Goal: Transaction & Acquisition: Purchase product/service

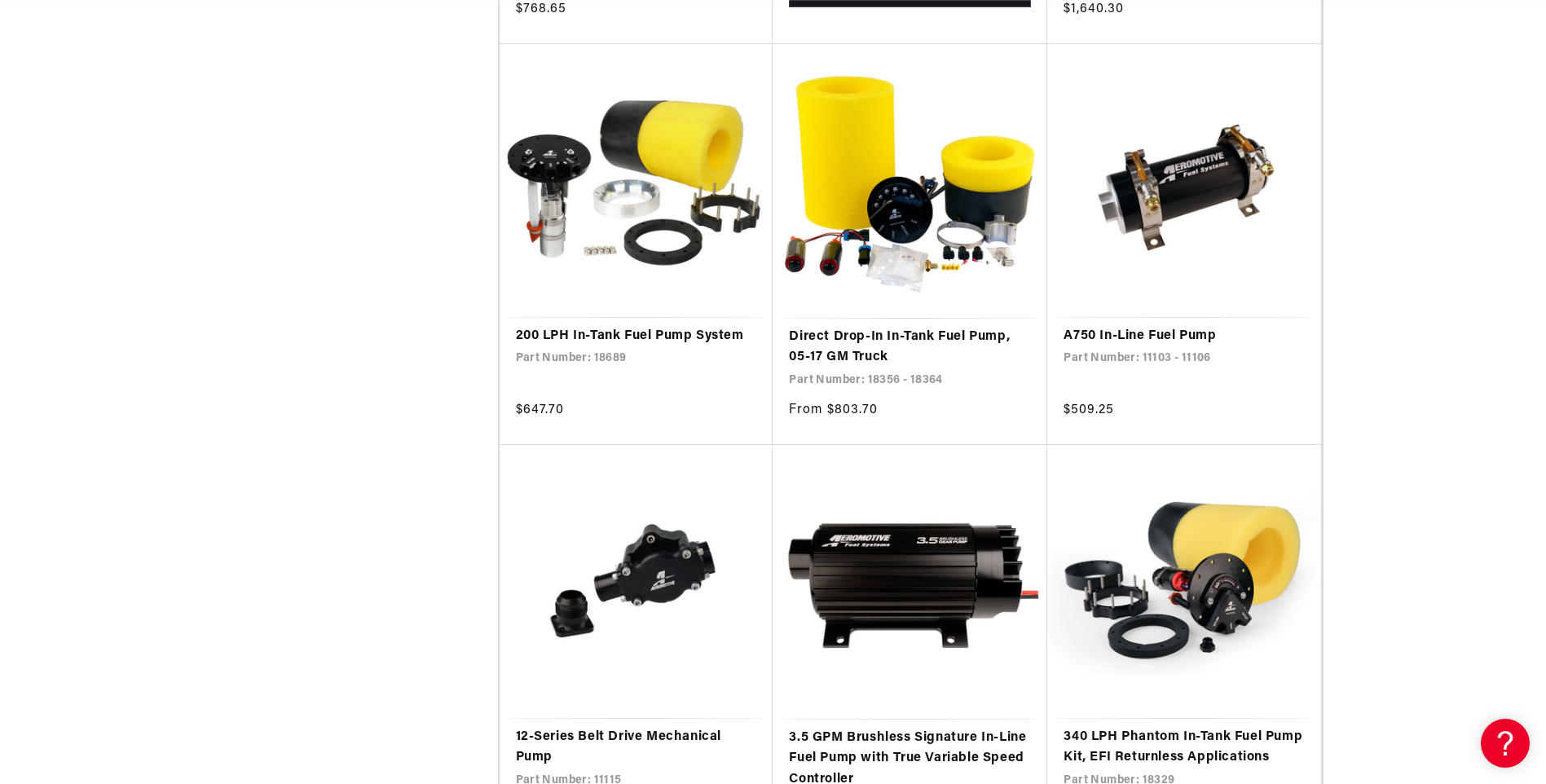
scroll to position [3015, 0]
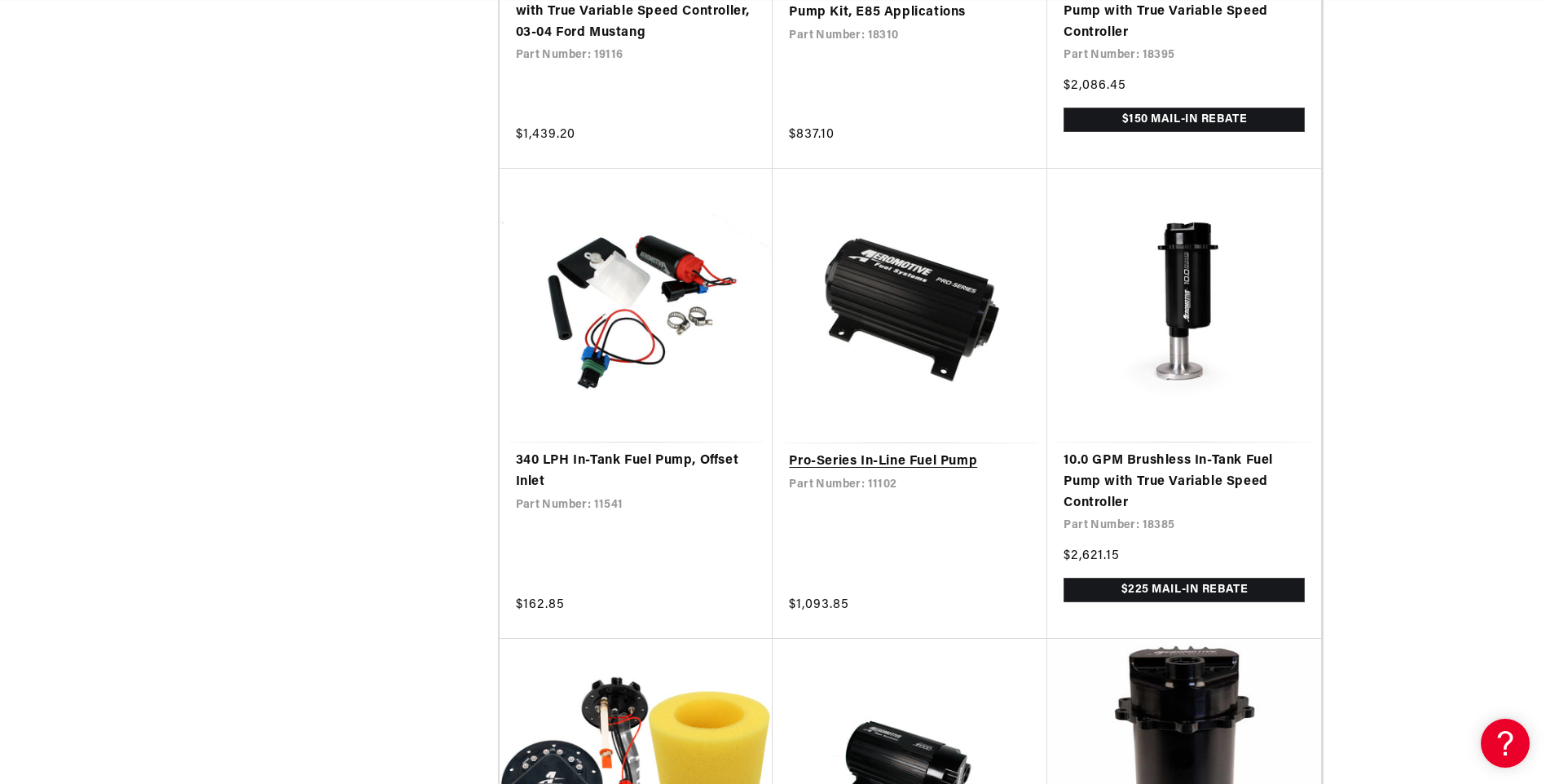
scroll to position [3748, 0]
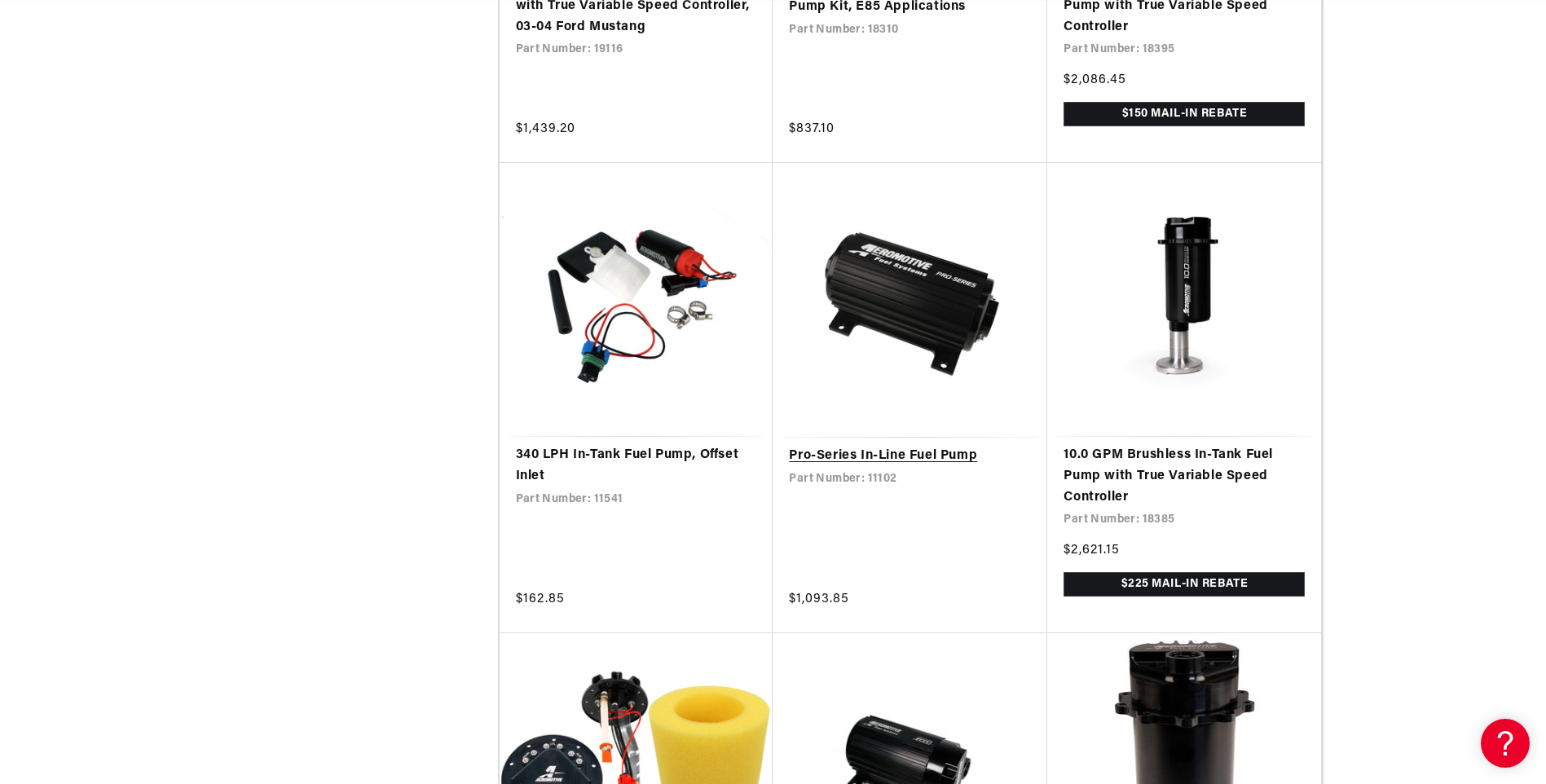
click at [929, 467] on link "Pro-Series In-Line Fuel Pump" at bounding box center [910, 457] width 242 height 21
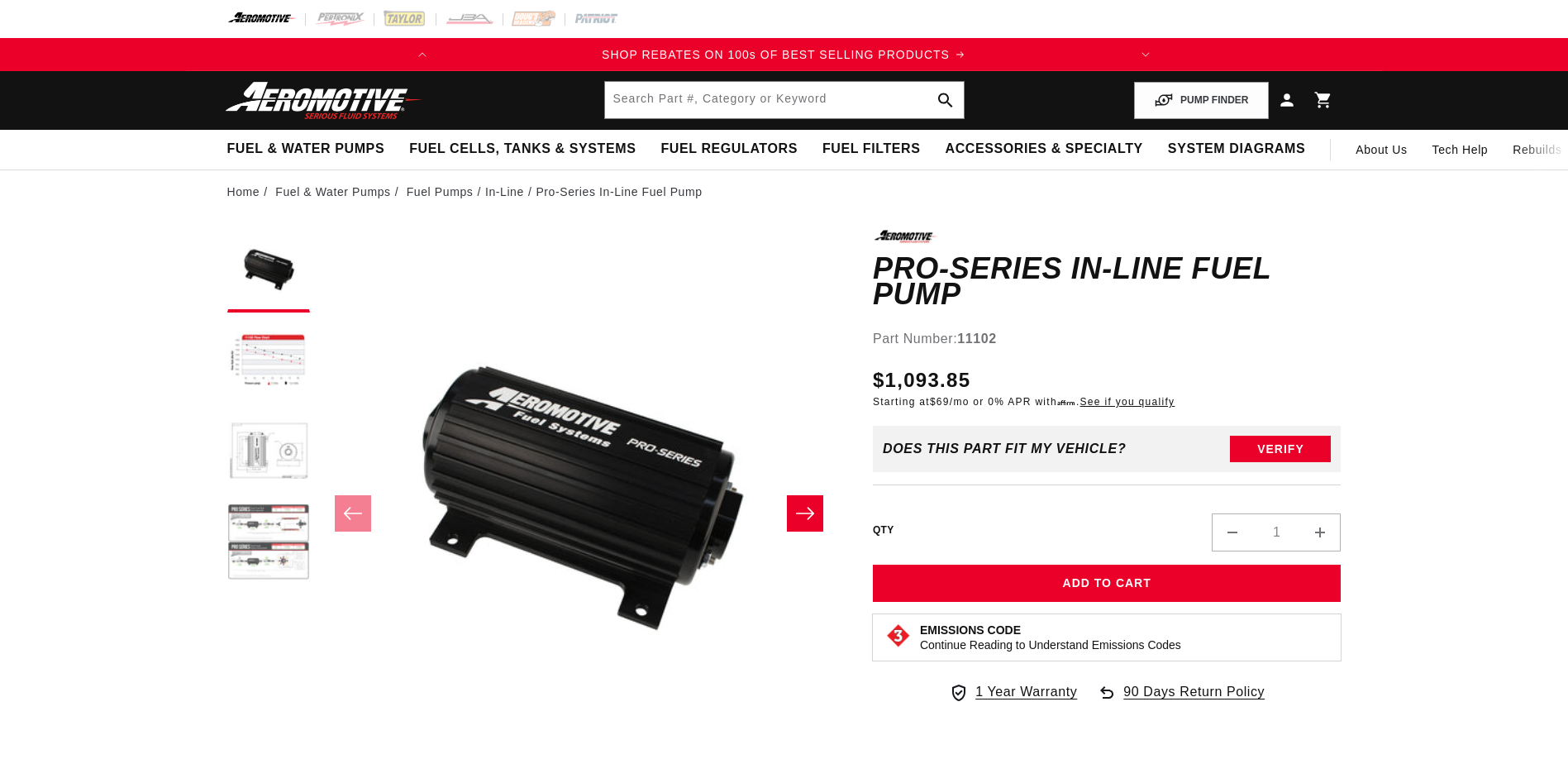
click at [248, 529] on button "Load image 4 in gallery view" at bounding box center [269, 544] width 83 height 83
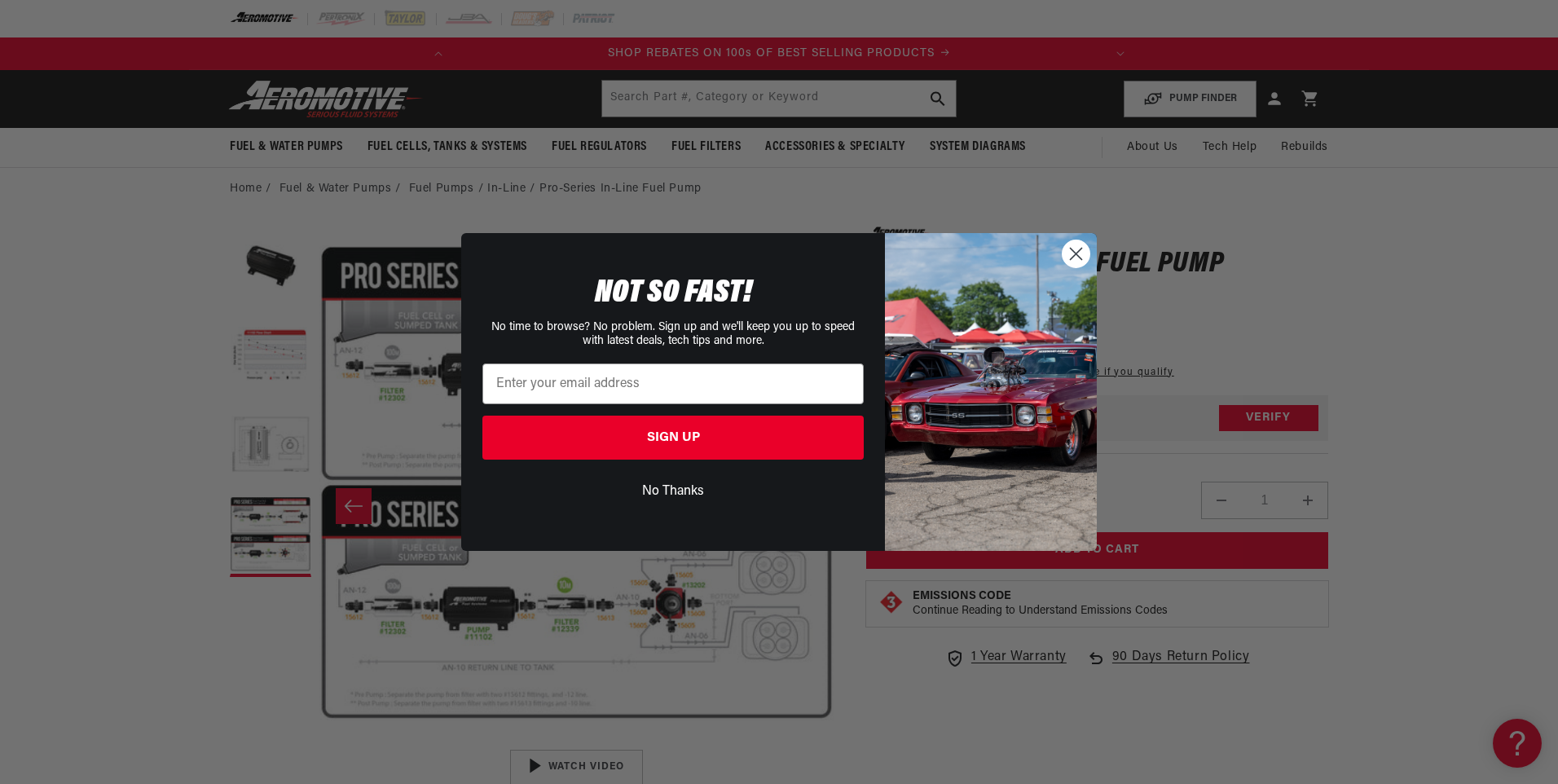
click at [1067, 256] on circle "Close dialog" at bounding box center [1076, 253] width 27 height 27
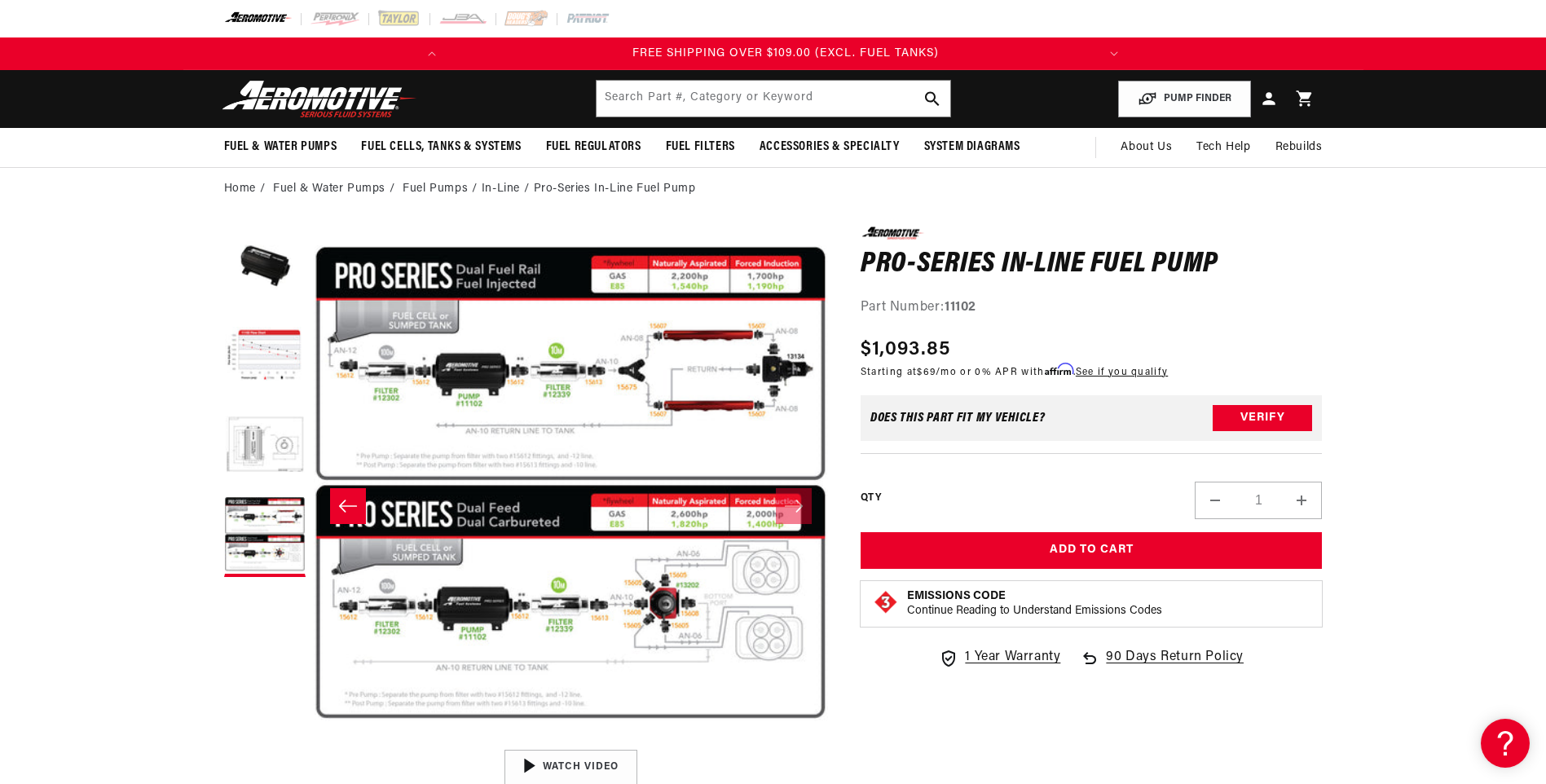
scroll to position [0, 645]
